Goal: Information Seeking & Learning: Learn about a topic

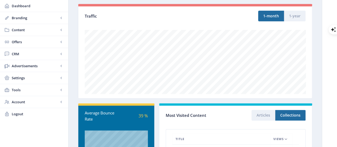
scroll to position [63, 0]
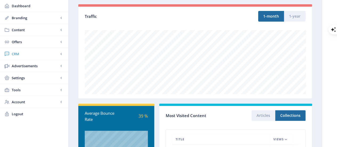
click at [18, 50] on link "CRM" at bounding box center [34, 54] width 68 height 12
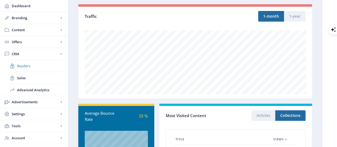
click at [20, 65] on span "Readers" at bounding box center [40, 65] width 46 height 5
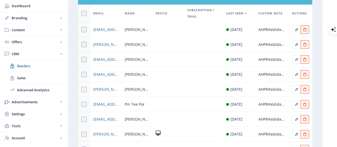
scroll to position [55, 0]
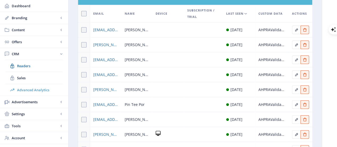
click at [40, 87] on span "Advanced Analytics" at bounding box center [40, 89] width 46 height 5
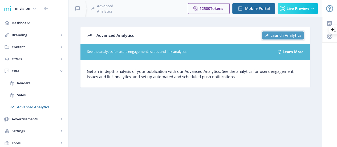
click at [275, 37] on span "Launch Analytics" at bounding box center [286, 35] width 31 height 4
click at [21, 23] on span "Dashboard" at bounding box center [38, 22] width 52 height 5
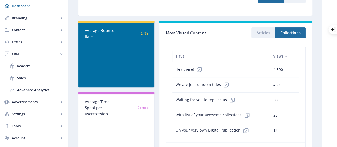
scroll to position [82, 0]
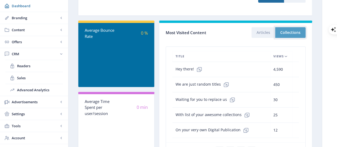
click at [284, 34] on button "Collections" at bounding box center [291, 32] width 30 height 11
click at [264, 31] on button "Articles" at bounding box center [264, 32] width 24 height 11
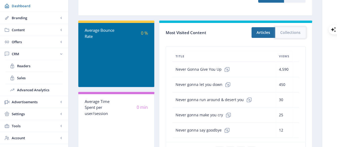
click at [289, 29] on button "Collections" at bounding box center [291, 32] width 30 height 11
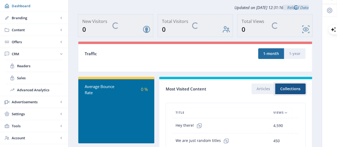
scroll to position [26, 0]
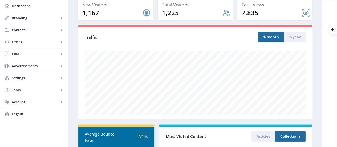
scroll to position [54, 0]
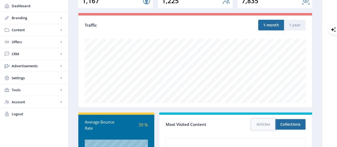
click at [265, 126] on button "Articles" at bounding box center [264, 124] width 24 height 11
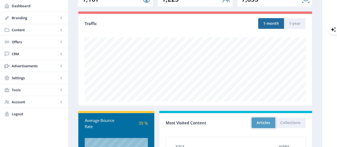
scroll to position [56, 0]
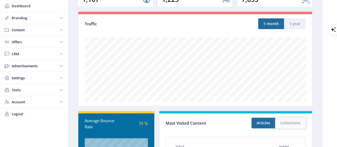
click at [287, 120] on button "Collections" at bounding box center [291, 123] width 30 height 11
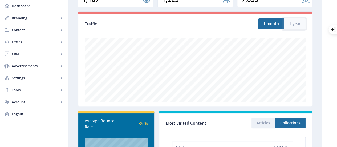
click at [293, 25] on button "1-year" at bounding box center [295, 23] width 22 height 11
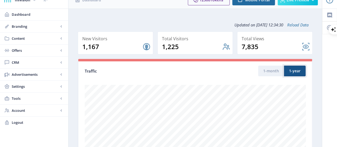
scroll to position [0, 0]
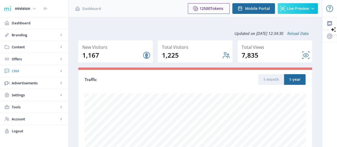
click at [33, 70] on span "CRM" at bounding box center [35, 70] width 47 height 5
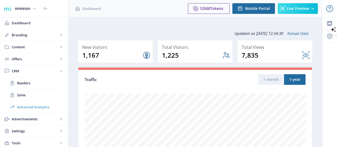
click at [30, 104] on span "Advanced Analytics" at bounding box center [40, 106] width 46 height 5
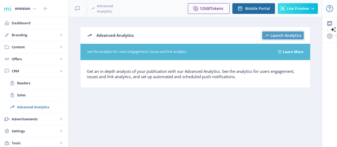
click at [295, 37] on span "Launch Analytics" at bounding box center [286, 35] width 31 height 4
